Goal: Transaction & Acquisition: Purchase product/service

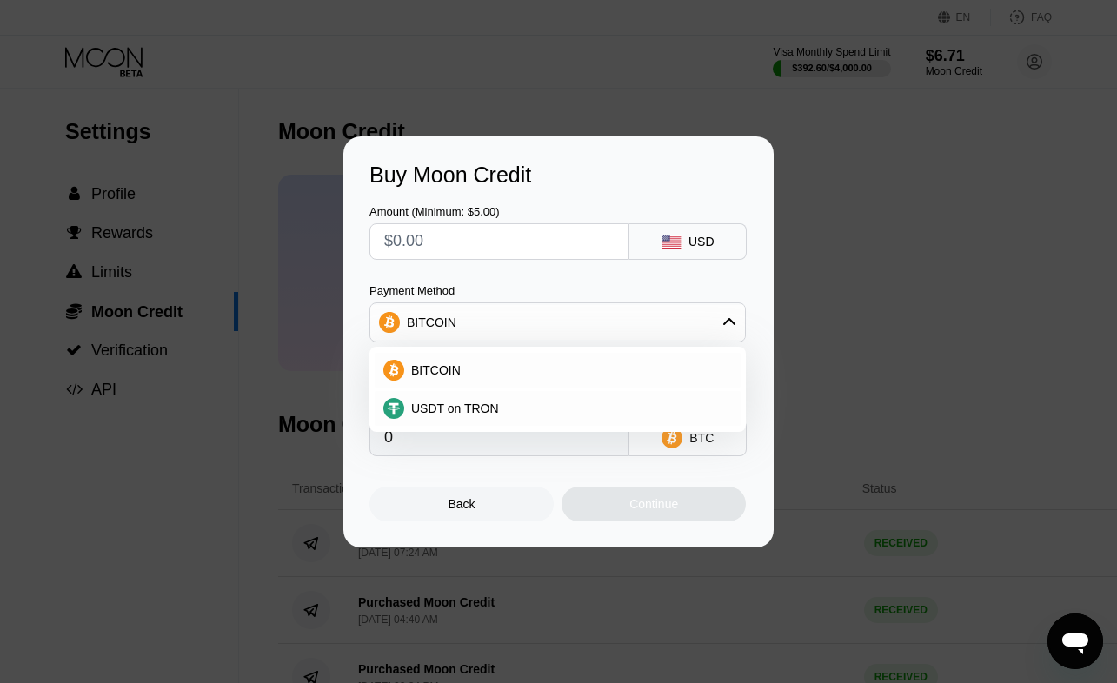
click at [401, 242] on input "text" at bounding box center [499, 241] width 230 height 35
type input "$6"
type input "0.00005593"
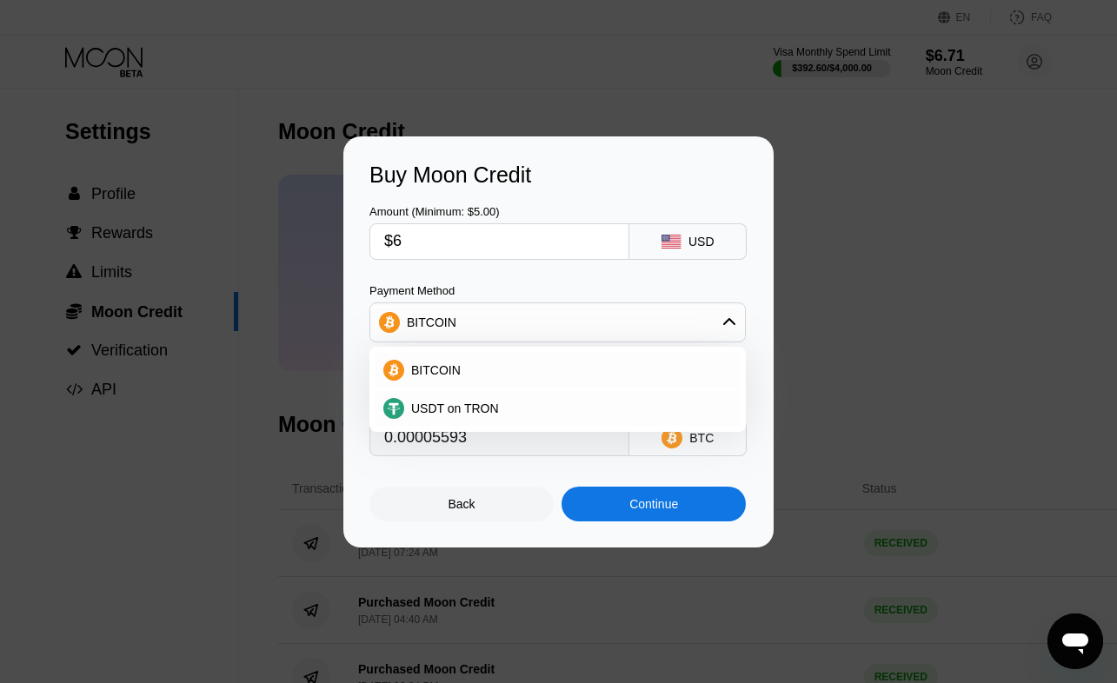
type input "$60"
type input "0.00055922"
type input "$600"
type input "0.00559212"
type input "$60"
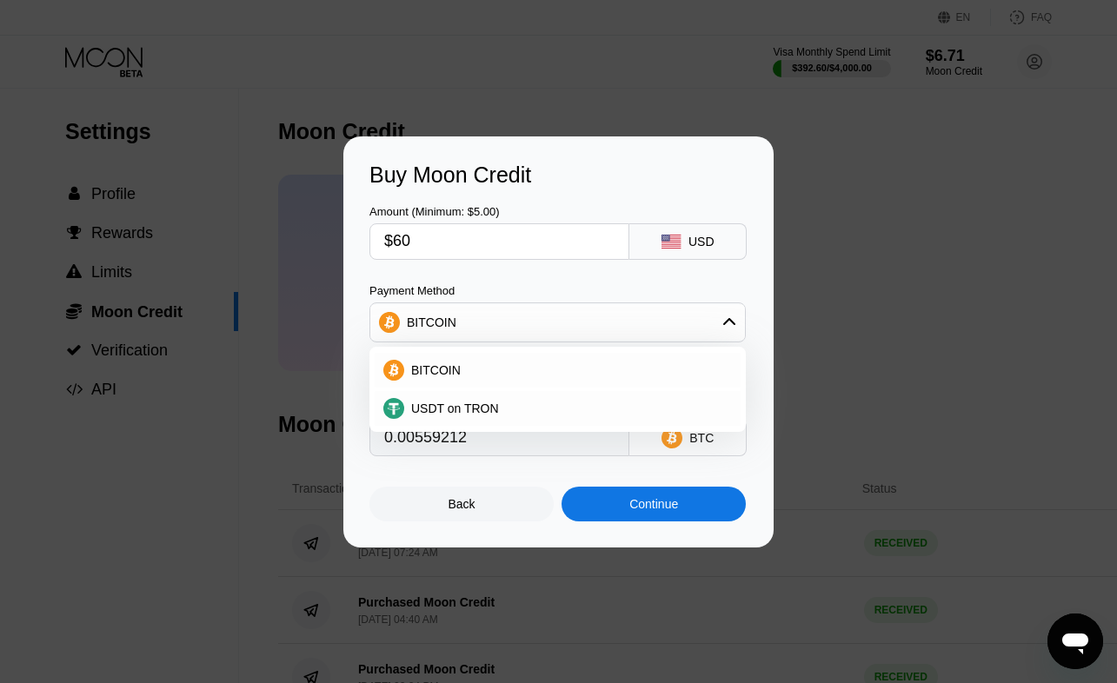
type input "0.00055922"
type input "$605"
type input "0.00563872"
type input "$605"
click at [396, 507] on div "Back" at bounding box center [461, 504] width 184 height 35
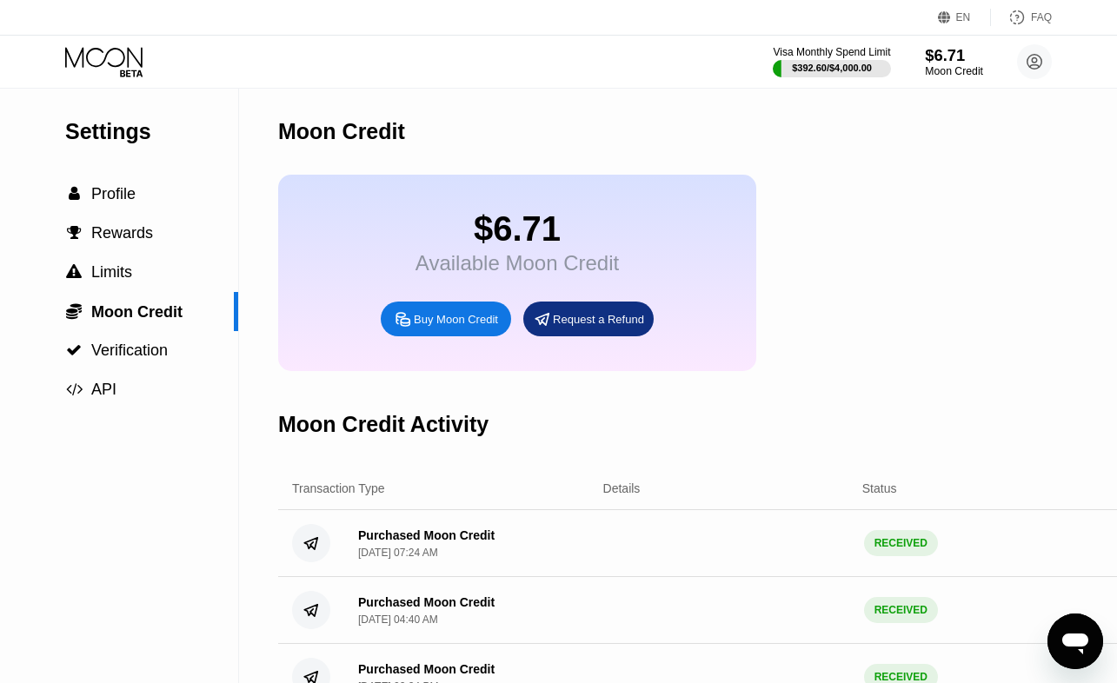
click at [955, 56] on div "$6.71" at bounding box center [954, 55] width 58 height 18
click at [966, 42] on div "Visa Monthly Spend Limit $392.60 / $4,000.00 $6.71 Moon Credit [EMAIL_ADDRESS][…" at bounding box center [558, 62] width 1117 height 52
click at [940, 77] on div "Moon Credit" at bounding box center [953, 71] width 56 height 12
click at [939, 73] on div "Moon Credit" at bounding box center [954, 71] width 58 height 12
click at [480, 333] on div "Buy Moon Credit" at bounding box center [446, 319] width 130 height 35
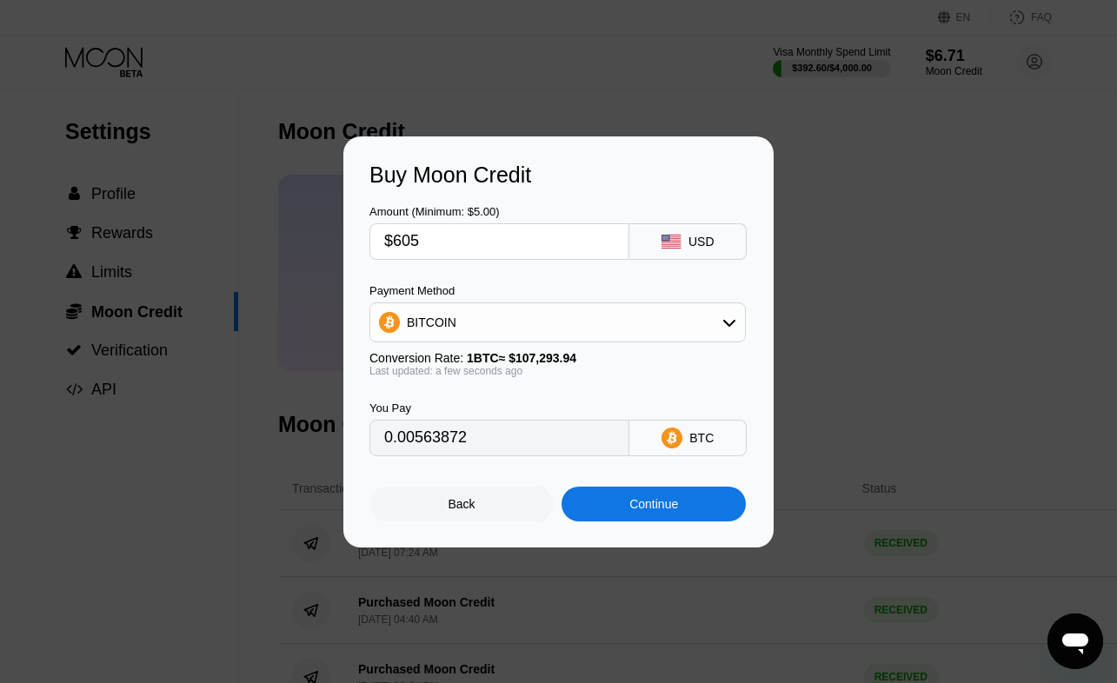
click at [478, 252] on input "$605" at bounding box center [499, 241] width 230 height 35
type input "$60"
type input "0.00055922"
type input "$600"
type input "0.00559212"
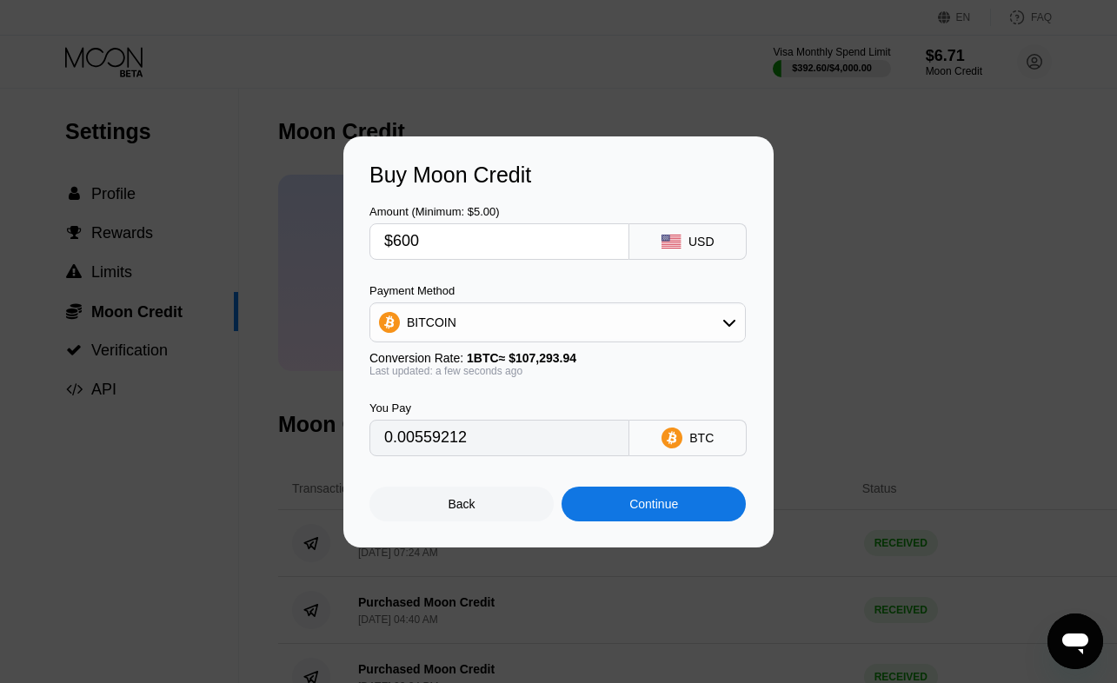
type input "$60"
type input "0.00055922"
type input "$6"
type input "0.00005593"
type input "0"
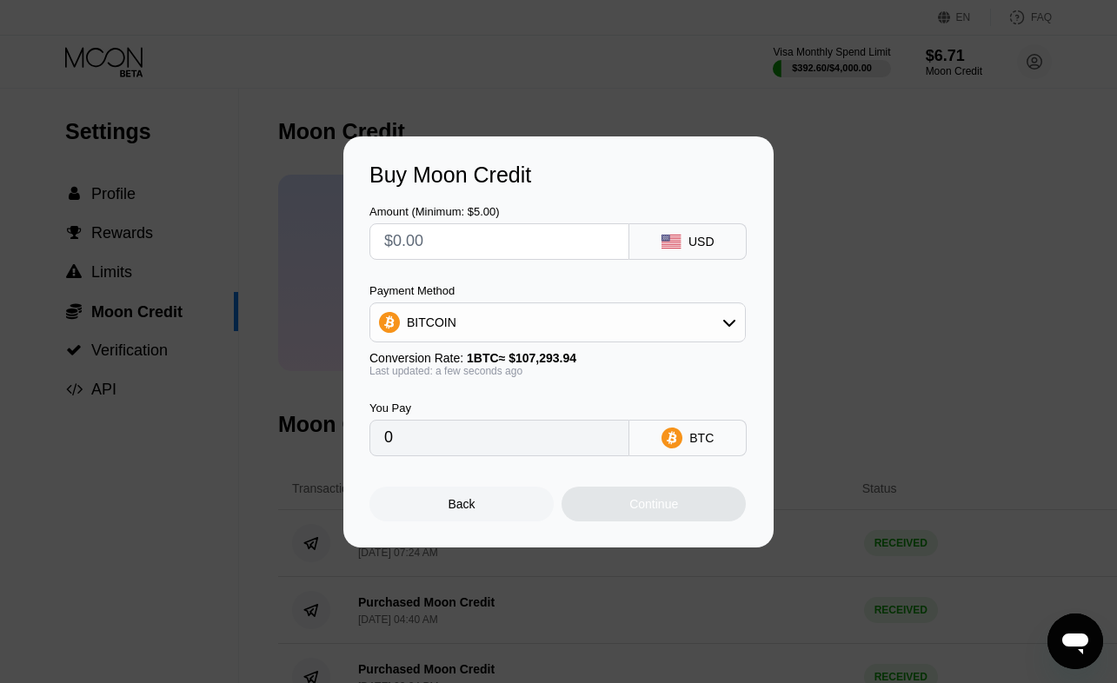
type input "$5"
type input "0.00004661"
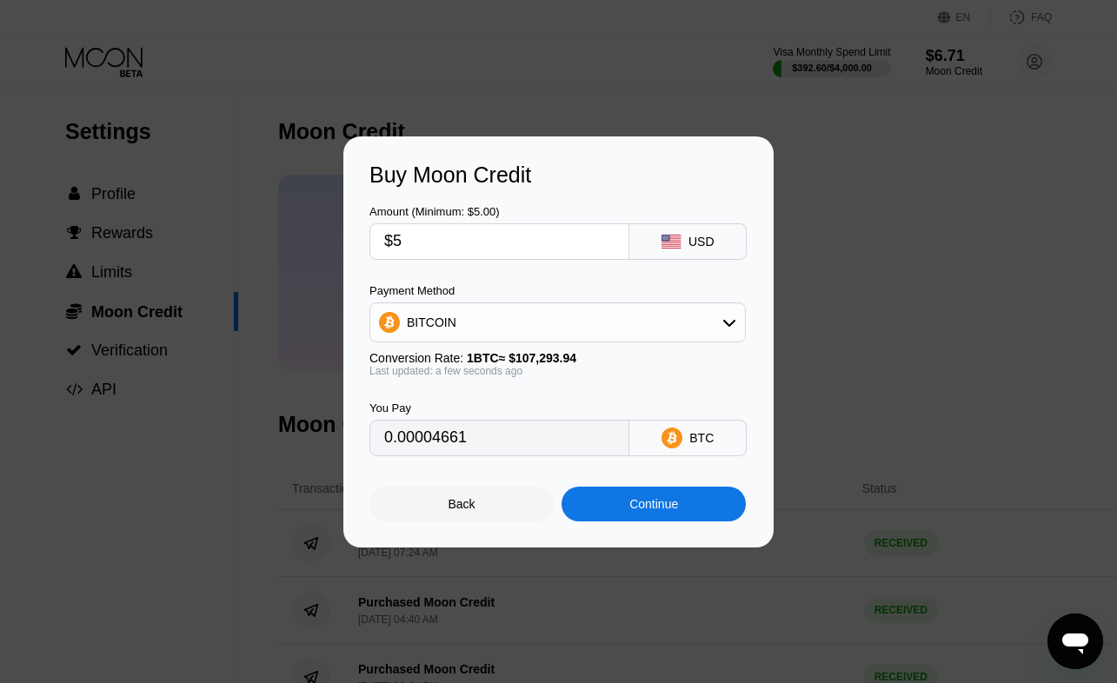
type input "$59"
type input "0.00054990"
type input "$590"
type input "0.00549892"
type input "$59"
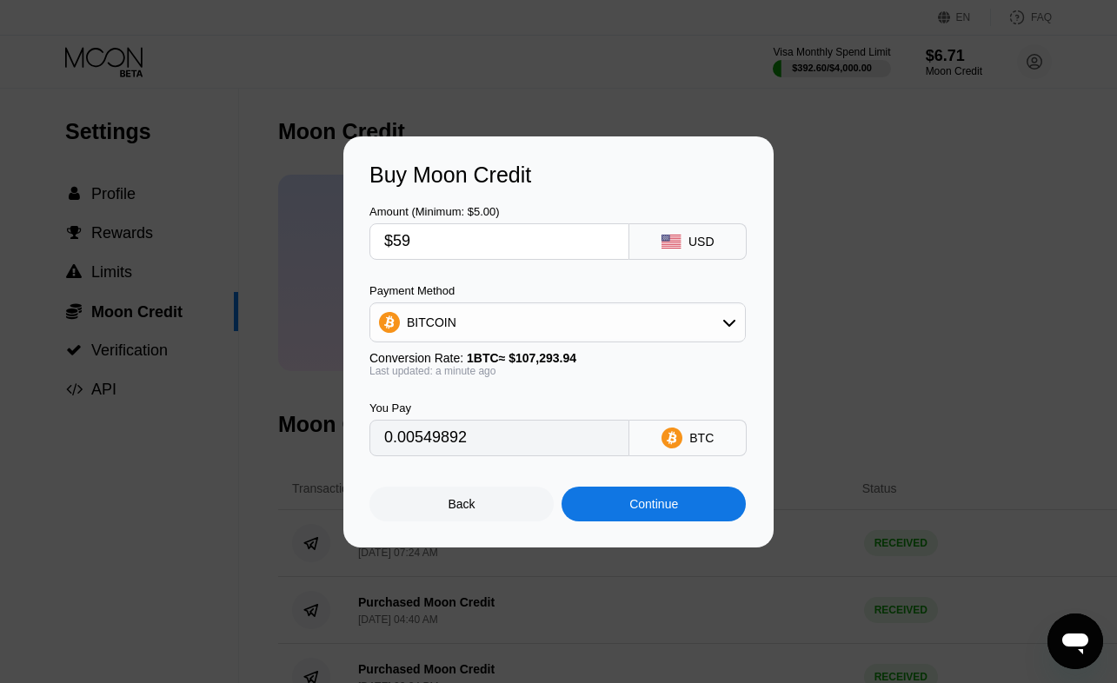
type input "0.00054990"
type input "$5"
type input "0.00004661"
type input "$58"
type input "0.00054058"
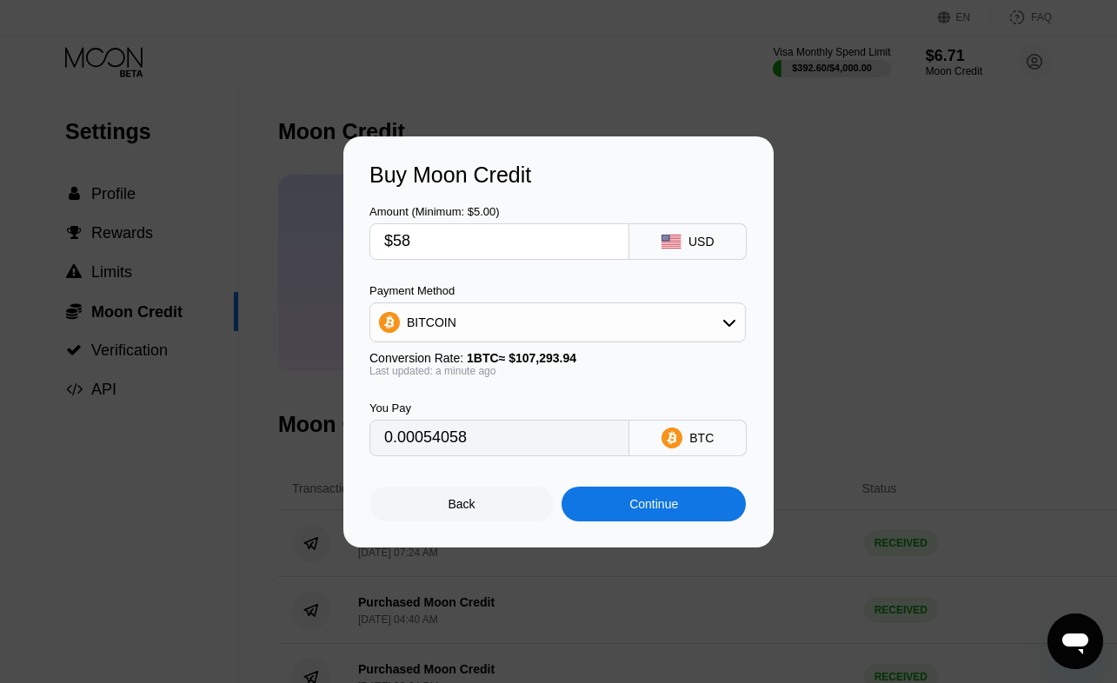
type input "$580"
type input "0.00540572"
type input "$580"
click at [637, 520] on div "Continue" at bounding box center [653, 504] width 184 height 35
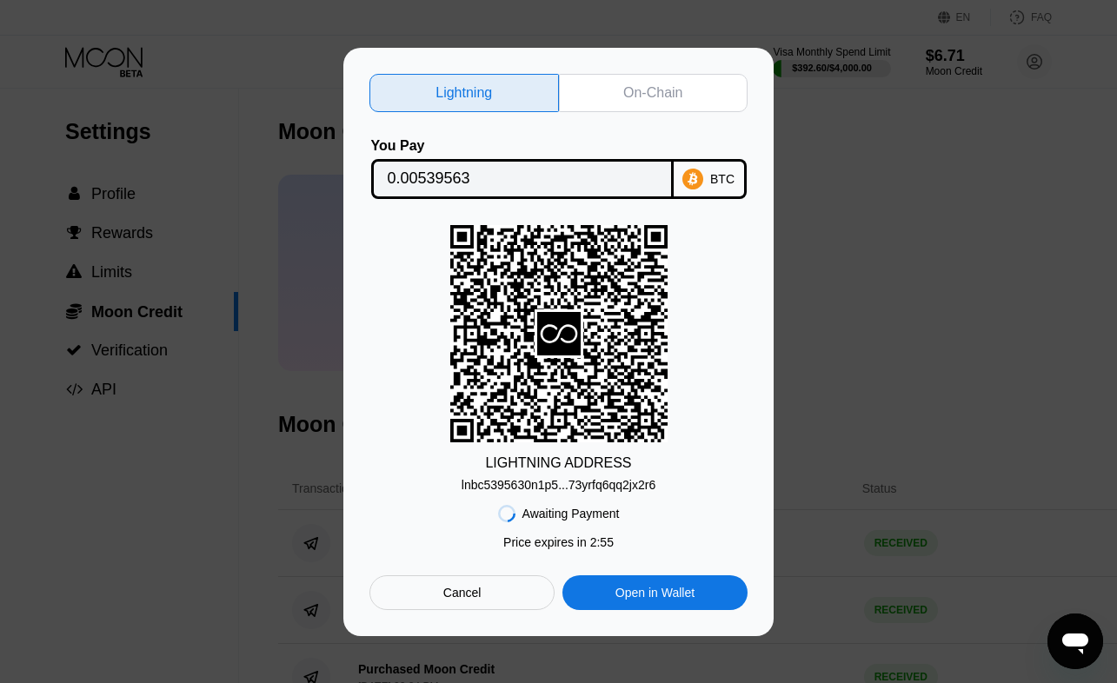
click at [646, 96] on div "On-Chain" at bounding box center [652, 92] width 59 height 17
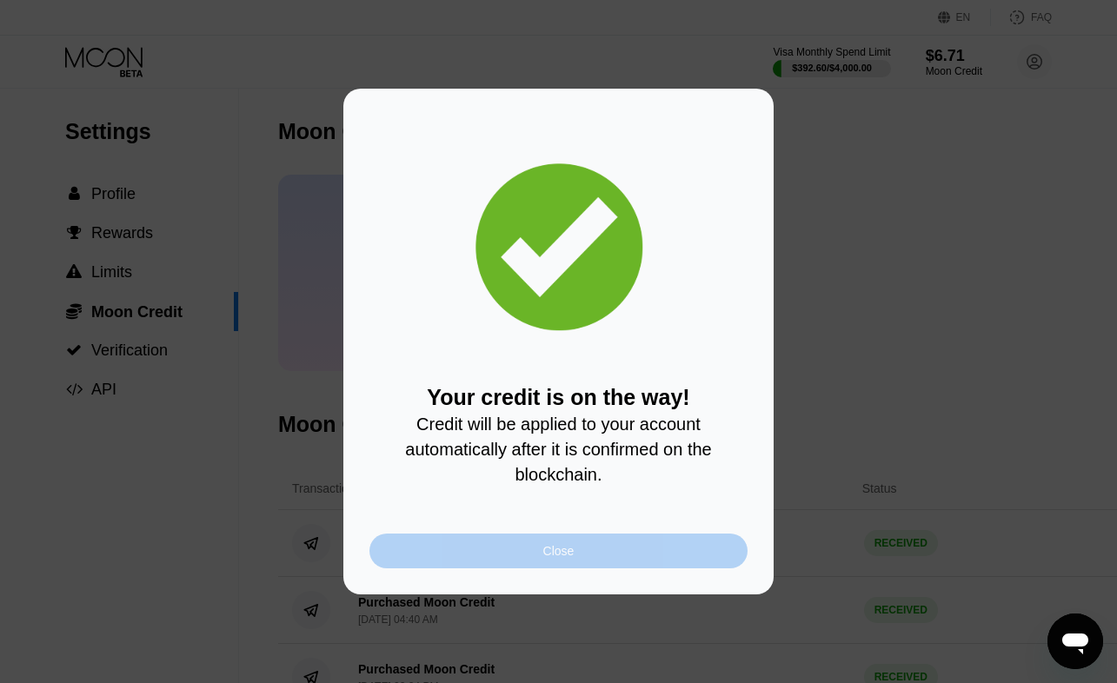
click at [491, 560] on div "Close" at bounding box center [558, 551] width 378 height 35
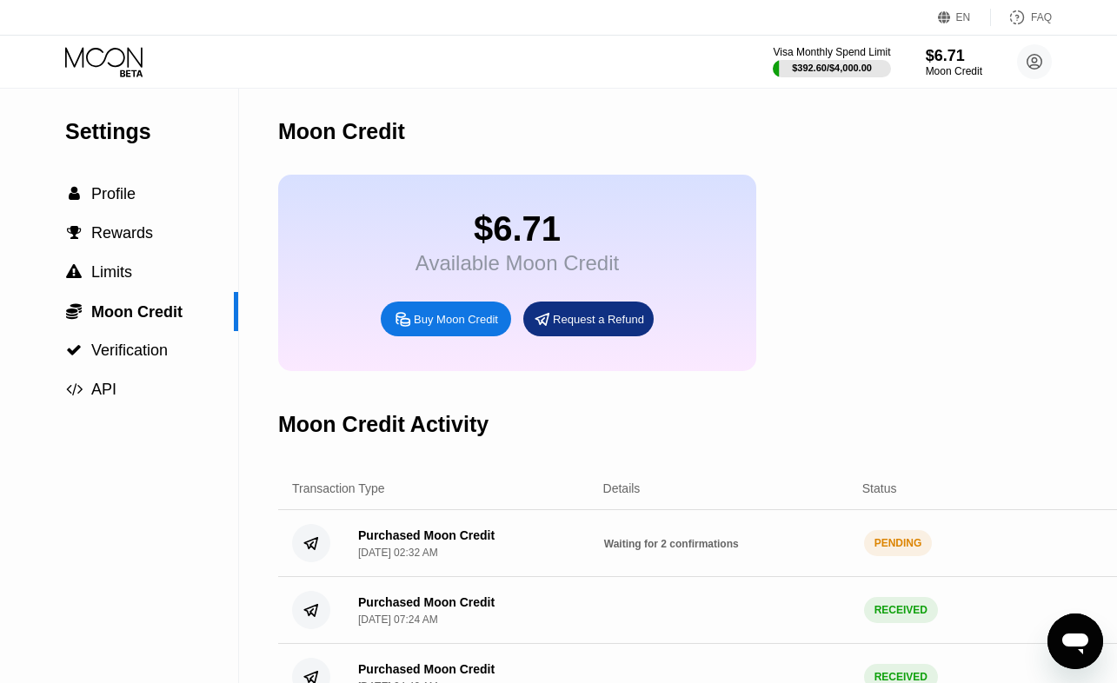
scroll to position [80, 0]
